Goal: Information Seeking & Learning: Find specific page/section

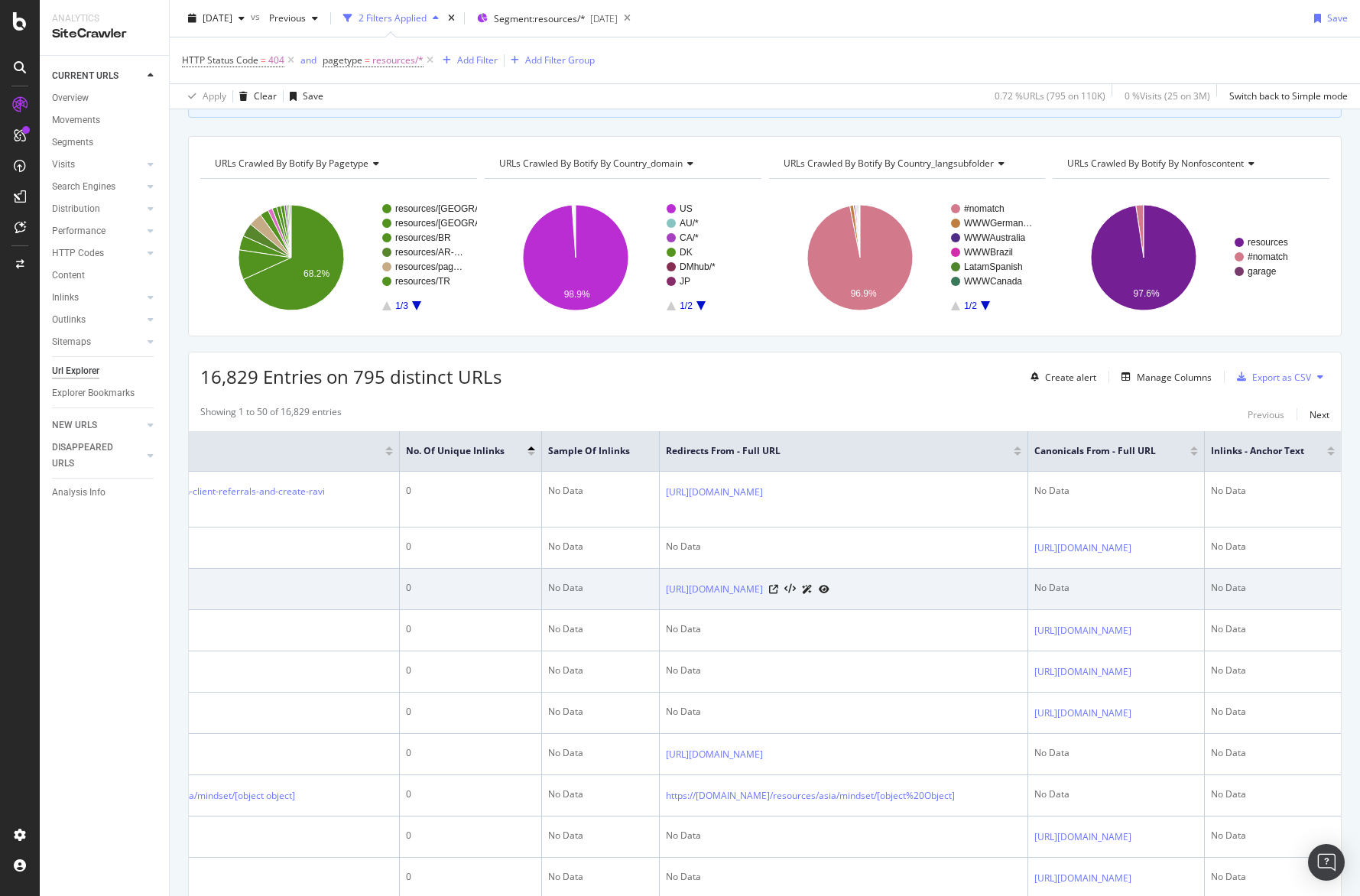
scroll to position [0, 322]
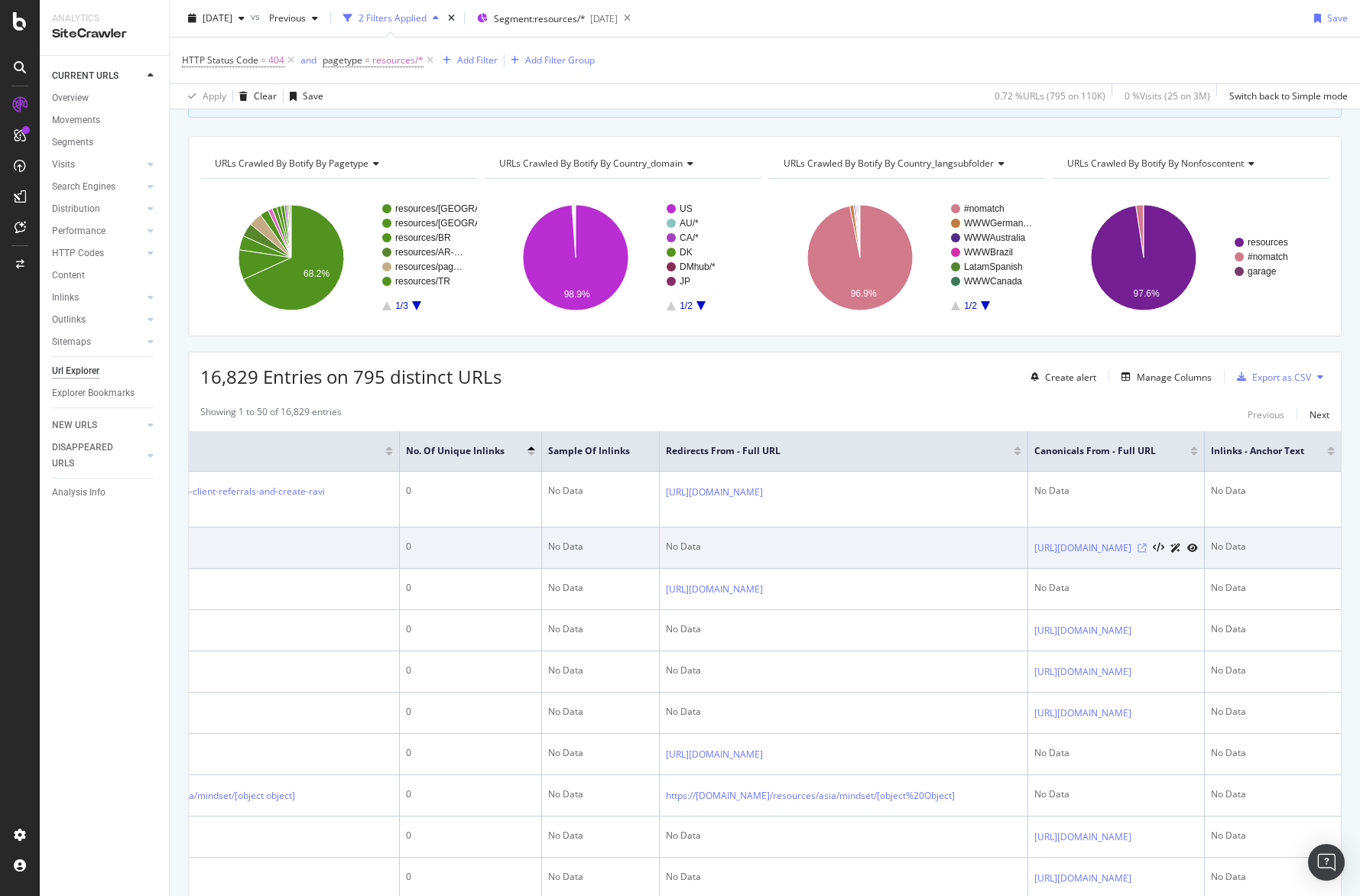
click at [1141, 548] on icon at bounding box center [1142, 548] width 9 height 9
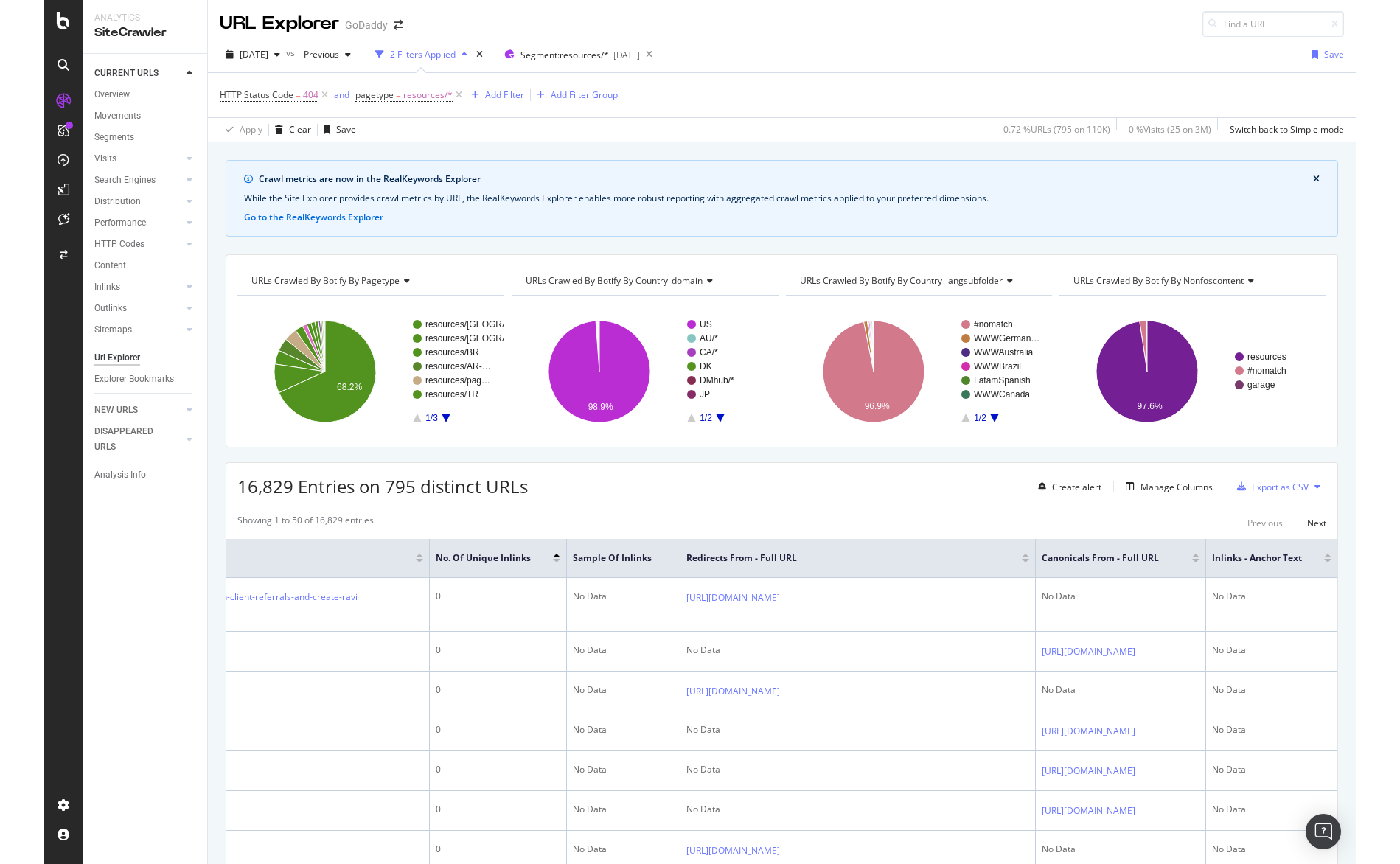
scroll to position [459, 0]
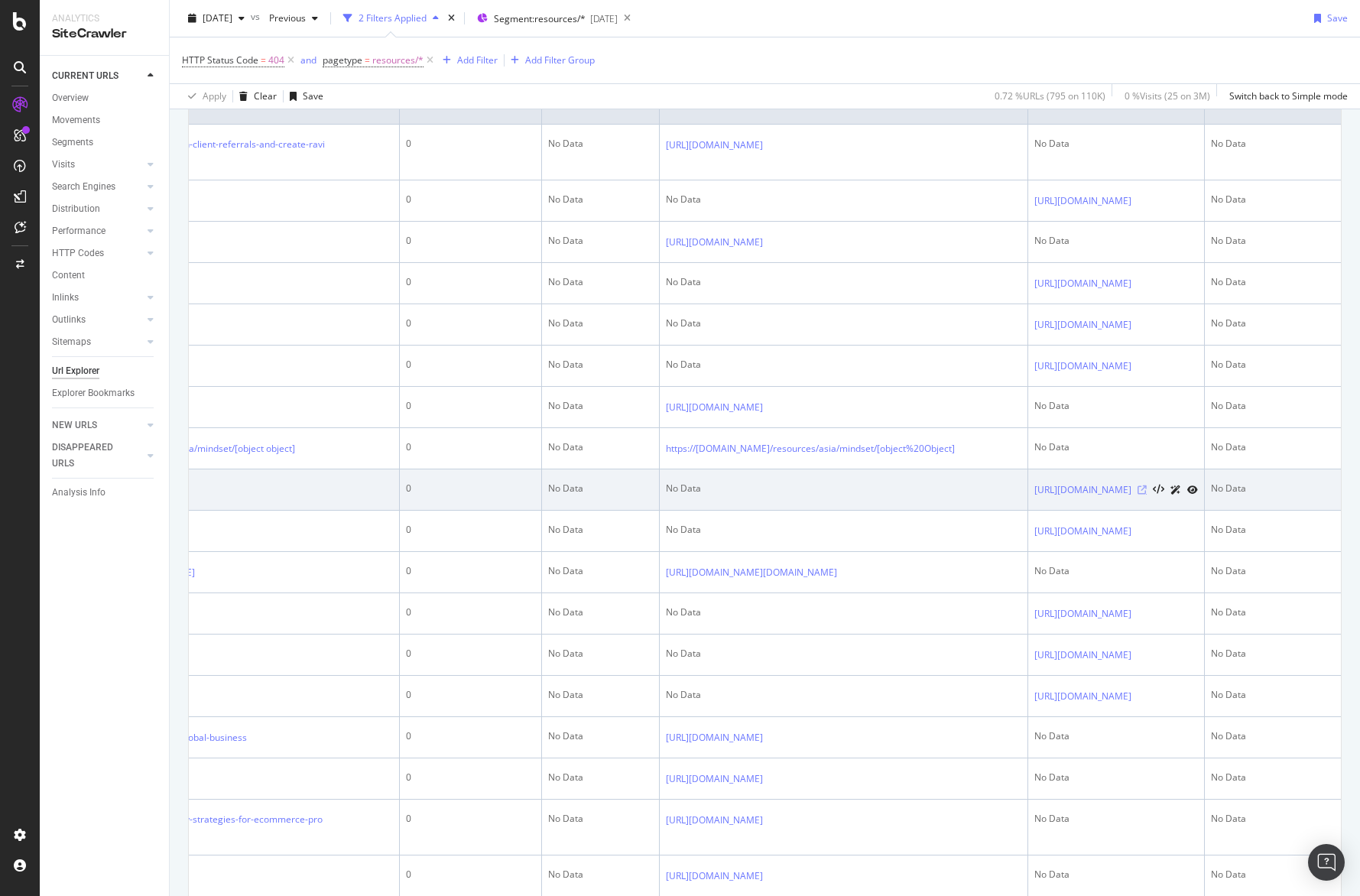
click at [1141, 494] on icon at bounding box center [1142, 490] width 9 height 9
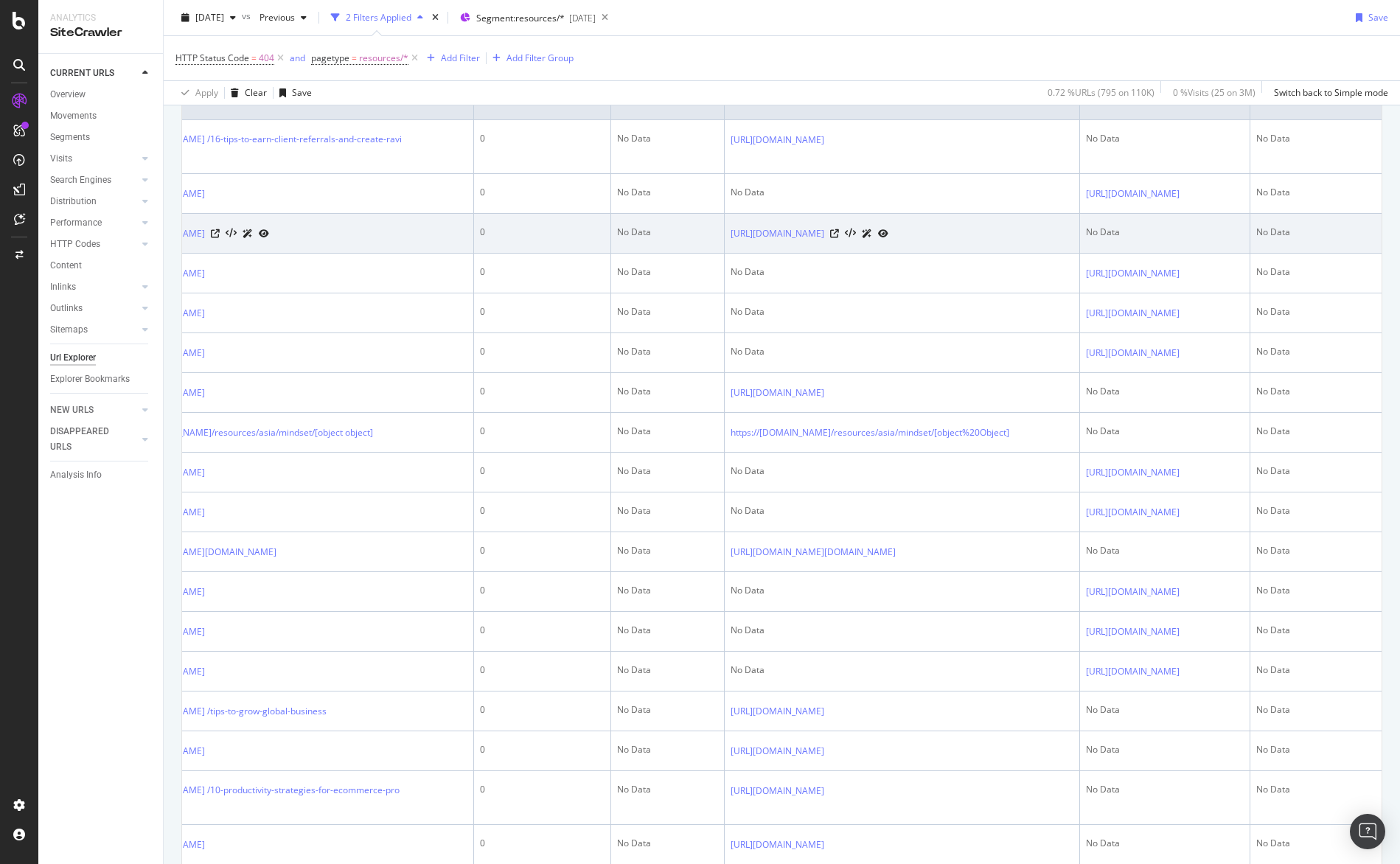
scroll to position [0, 222]
